Goal: Task Accomplishment & Management: Manage account settings

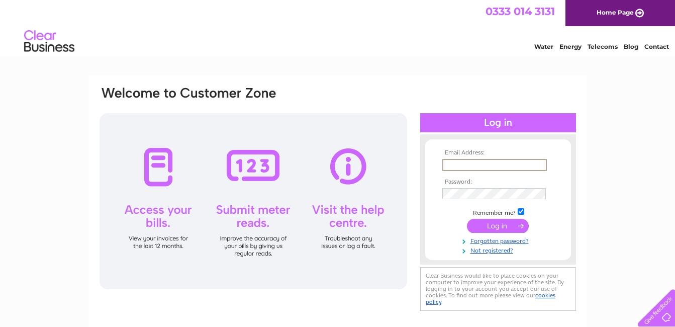
click at [469, 163] on input "text" at bounding box center [494, 165] width 104 height 12
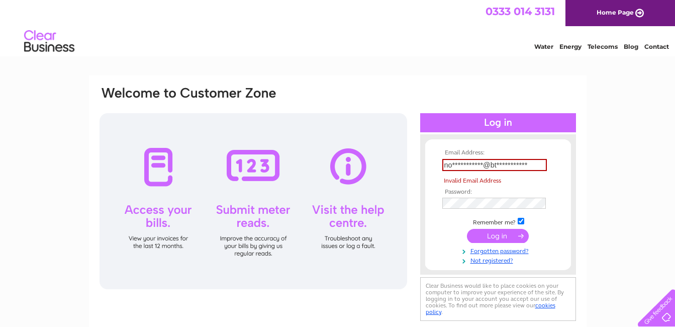
click at [497, 171] on td "**********" at bounding box center [498, 164] width 117 height 17
click at [528, 165] on input "**********" at bounding box center [494, 165] width 104 height 12
type input "n"
type input "northernhotel@btconnect.com"
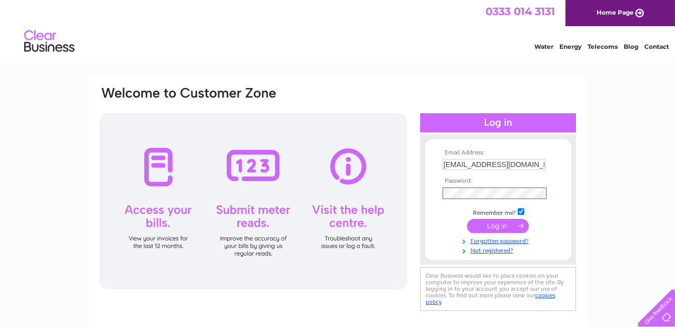
click at [489, 227] on input "submit" at bounding box center [498, 226] width 62 height 14
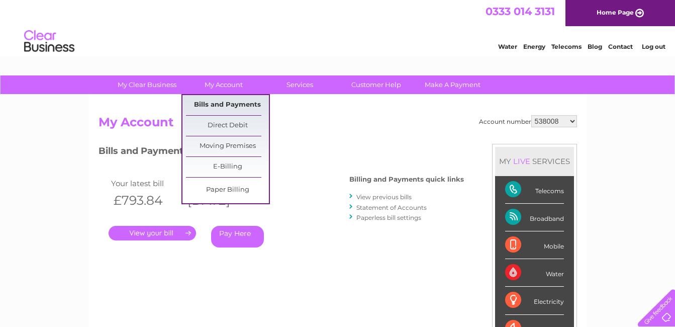
click at [220, 102] on link "Bills and Payments" at bounding box center [227, 105] width 83 height 20
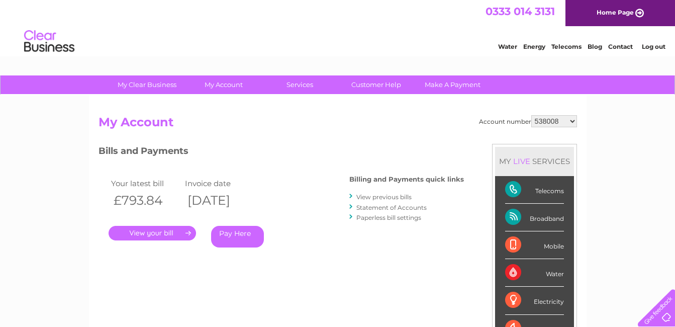
click at [571, 120] on select "538008 30297672" at bounding box center [554, 121] width 46 height 12
select select "30297672"
click at [531, 115] on select "538008 30297672" at bounding box center [554, 121] width 46 height 12
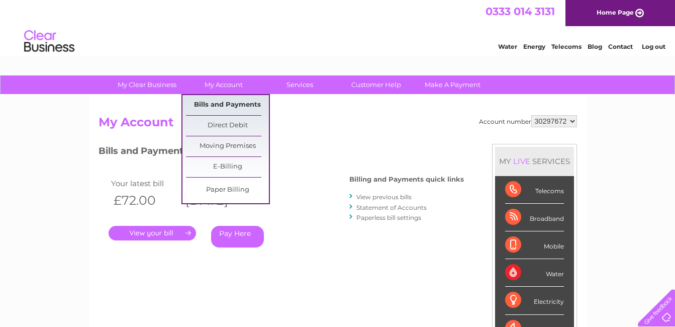
click at [219, 102] on link "Bills and Payments" at bounding box center [227, 105] width 83 height 20
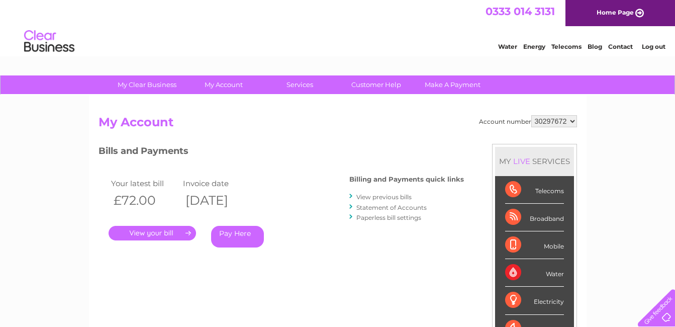
click at [359, 195] on link "View previous bills" at bounding box center [383, 197] width 55 height 8
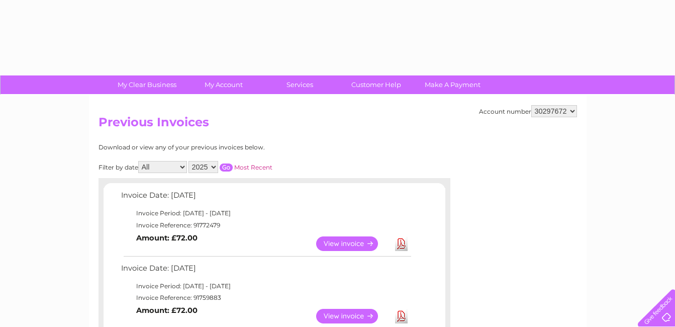
click at [369, 195] on td "Invoice Date: [DATE]" at bounding box center [266, 197] width 294 height 19
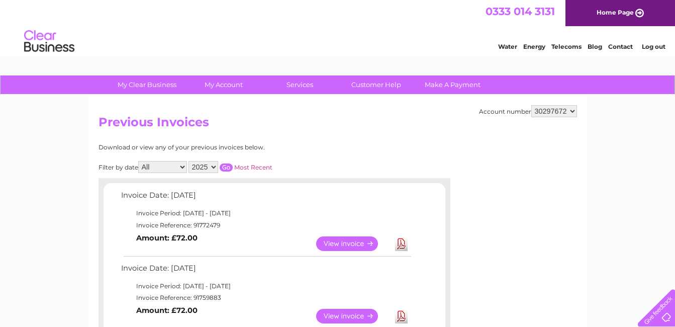
click at [329, 164] on div "Filter by date All January February March April May June July August September …" at bounding box center [230, 167] width 264 height 12
click at [355, 313] on link "View" at bounding box center [353, 315] width 74 height 15
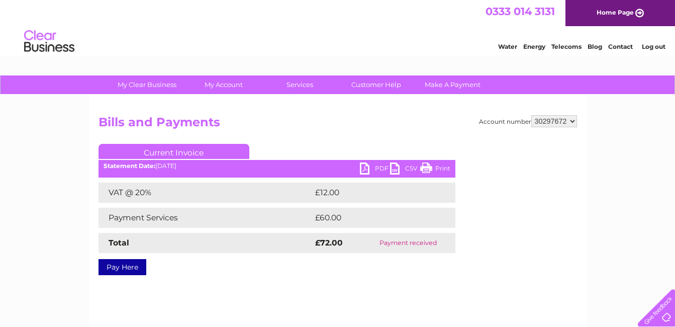
click at [374, 169] on link "PDF" at bounding box center [375, 169] width 30 height 15
click at [571, 120] on select "538008 30297672" at bounding box center [554, 121] width 46 height 12
select select "538008"
click at [531, 115] on select "538008 30297672" at bounding box center [554, 121] width 46 height 12
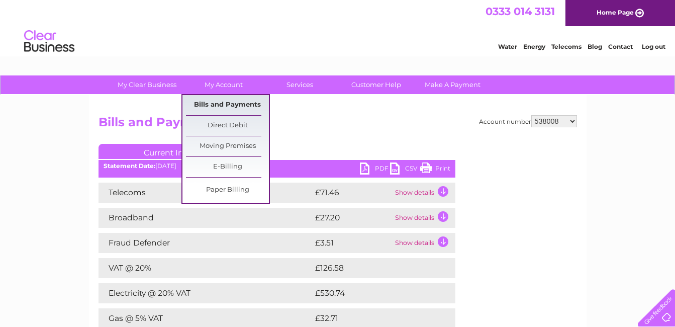
click at [206, 99] on link "Bills and Payments" at bounding box center [227, 105] width 83 height 20
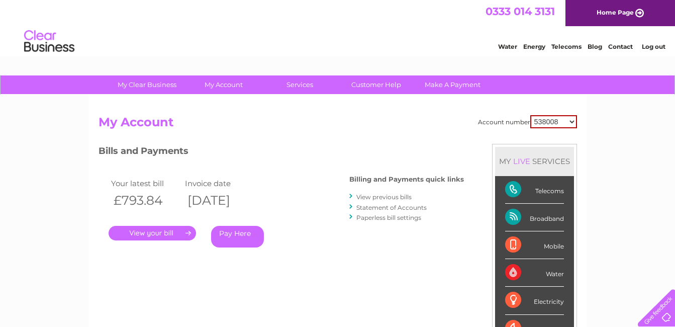
click at [377, 195] on link "View previous bills" at bounding box center [383, 197] width 55 height 8
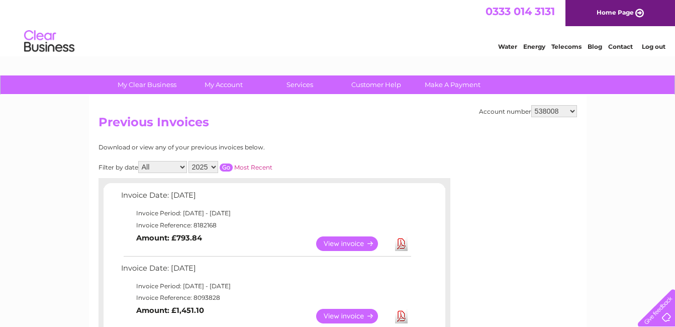
click at [377, 195] on td "Invoice Date: 09 October 2025" at bounding box center [266, 197] width 294 height 19
click at [362, 314] on link "View" at bounding box center [353, 315] width 74 height 15
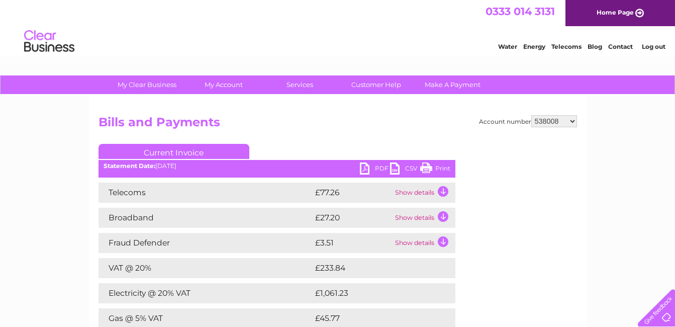
click at [366, 171] on link "PDF" at bounding box center [375, 169] width 30 height 15
